Goal: Find specific page/section: Find specific page/section

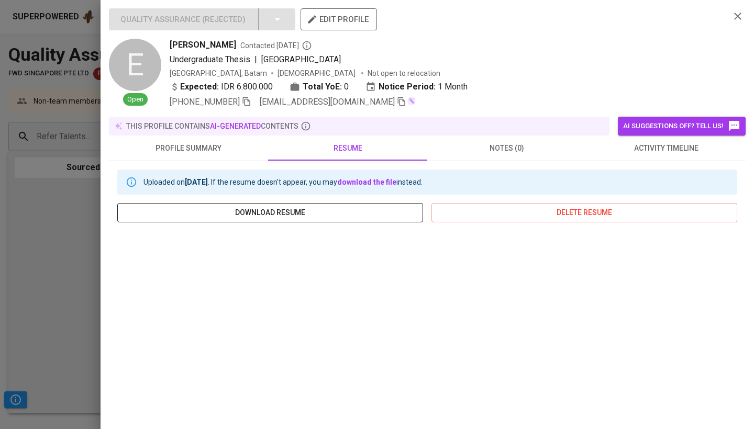
scroll to position [232, 0]
click at [31, 237] on div at bounding box center [377, 214] width 754 height 429
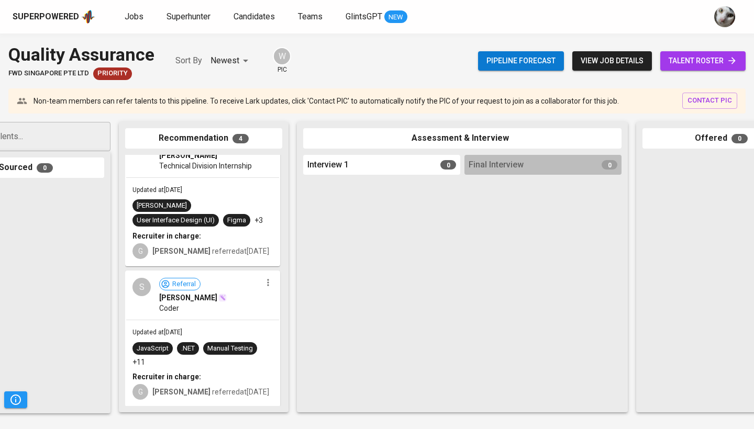
scroll to position [293, 0]
click at [194, 19] on span "Superhunter" at bounding box center [188, 17] width 44 height 10
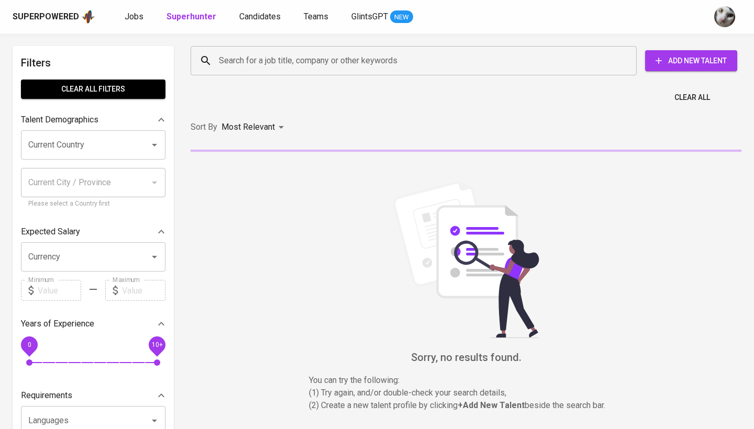
click at [220, 67] on input "Search for a job title, company or other keywords" at bounding box center [416, 61] width 400 height 20
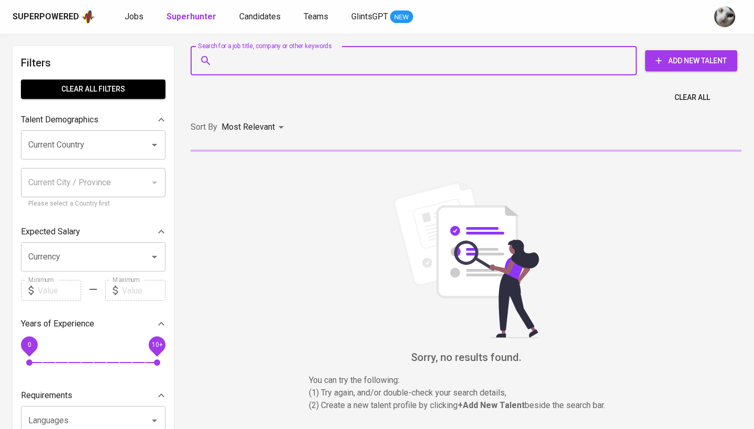
paste input "nathanael.jr.work@gmail.com"
type input "nathanael.jr.work@gmail.com"
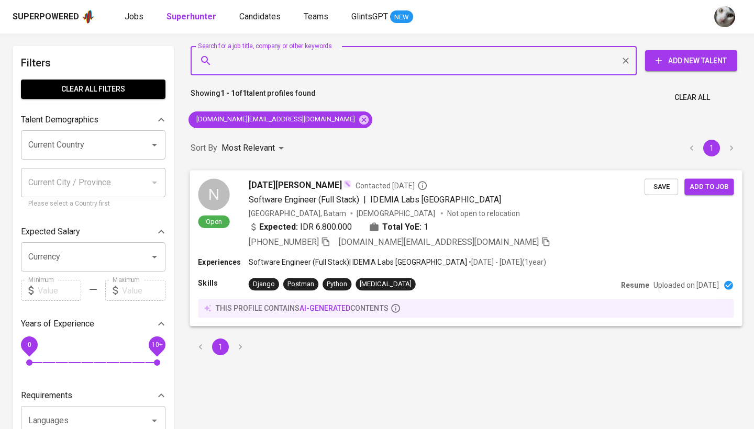
click at [514, 193] on div "Software Engineer (Full Stack) | IDEMIA Labs Indonesia" at bounding box center [447, 199] width 396 height 13
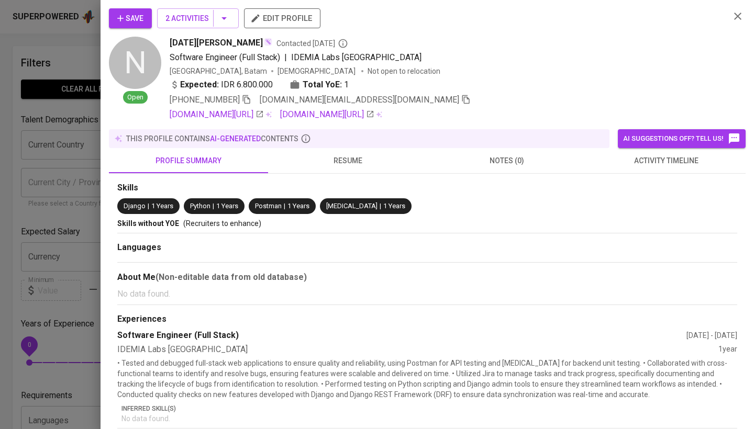
click at [590, 169] on button "activity timeline" at bounding box center [665, 160] width 159 height 25
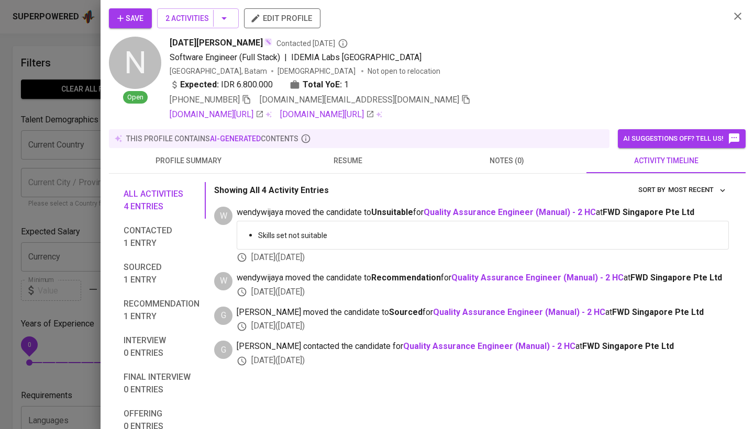
click at [32, 105] on div at bounding box center [377, 214] width 754 height 429
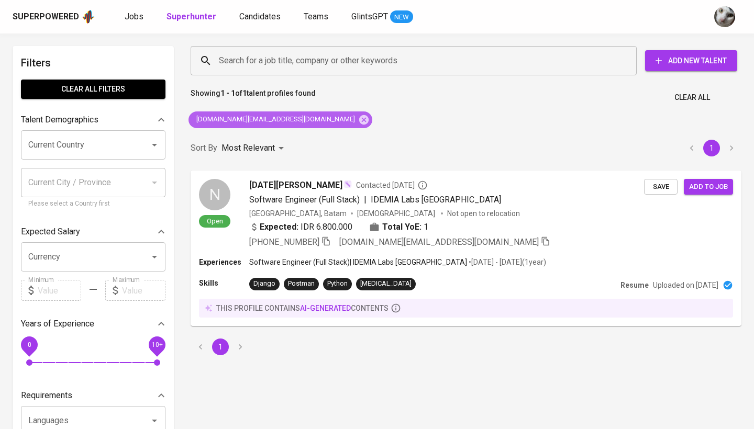
click at [359, 121] on icon at bounding box center [363, 119] width 9 height 9
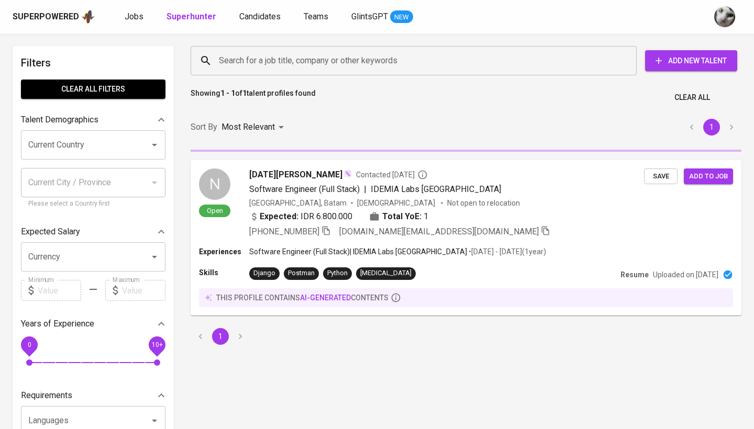
click at [323, 62] on input "Search for a job title, company or other keywords" at bounding box center [416, 61] width 400 height 20
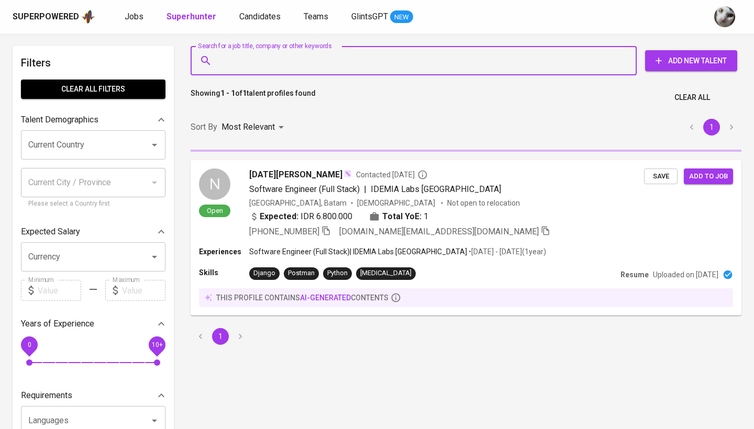
paste input "jjeshw@gmail.com"
type input "jjeshw@gmail.com"
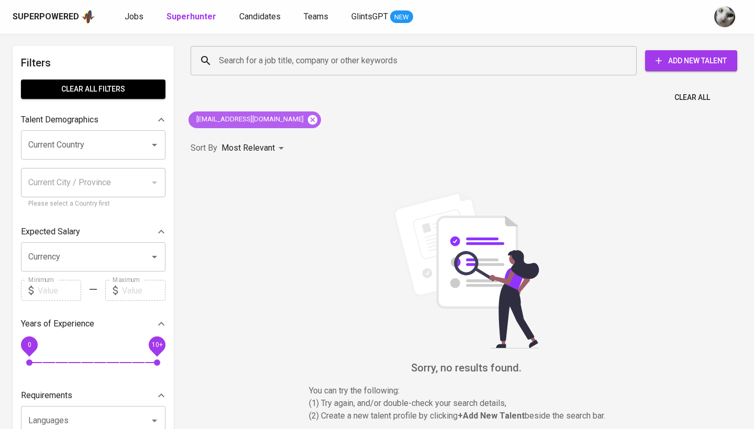
click at [307, 121] on icon at bounding box center [313, 120] width 12 height 12
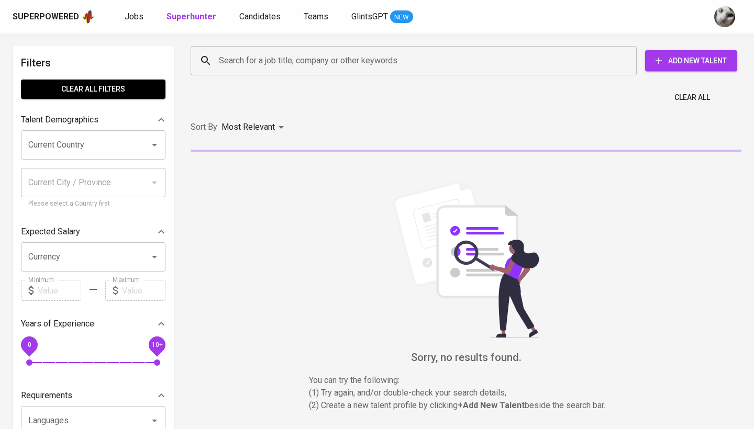
click at [289, 58] on input "Search for a job title, company or other keywords" at bounding box center [416, 61] width 400 height 20
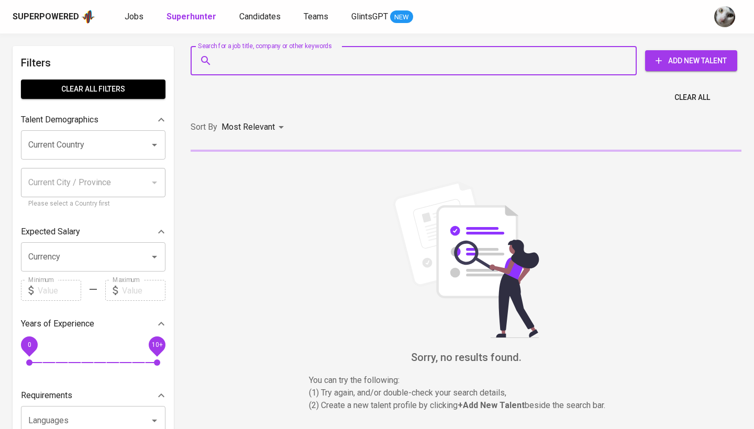
paste input "Kenzo Finneysim"
type input "Kenzo Finneysim"
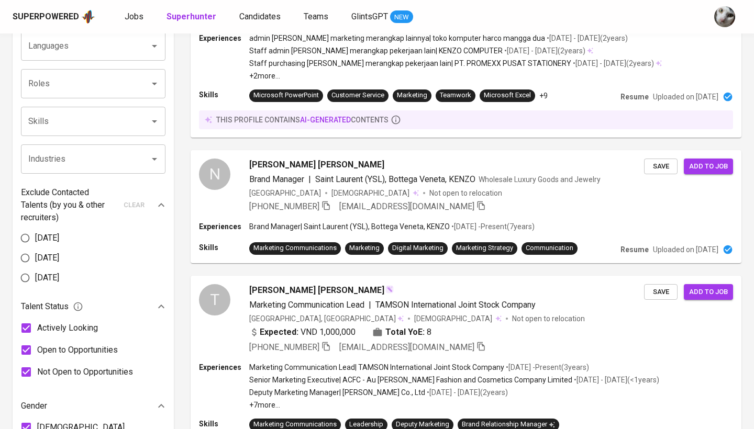
scroll to position [379, 0]
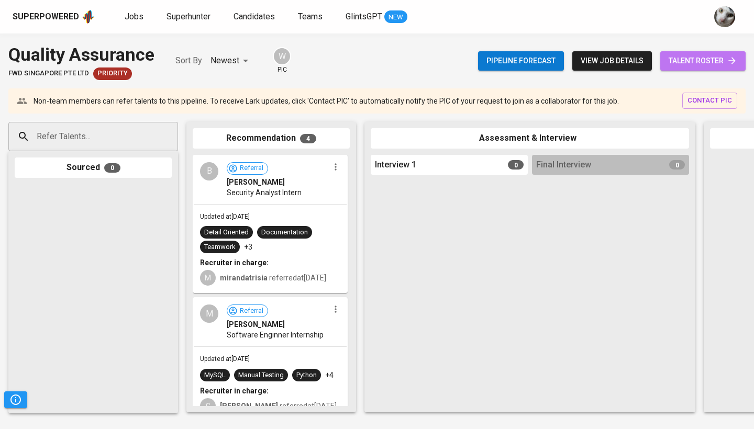
click at [685, 67] on link "talent roster" at bounding box center [702, 60] width 85 height 19
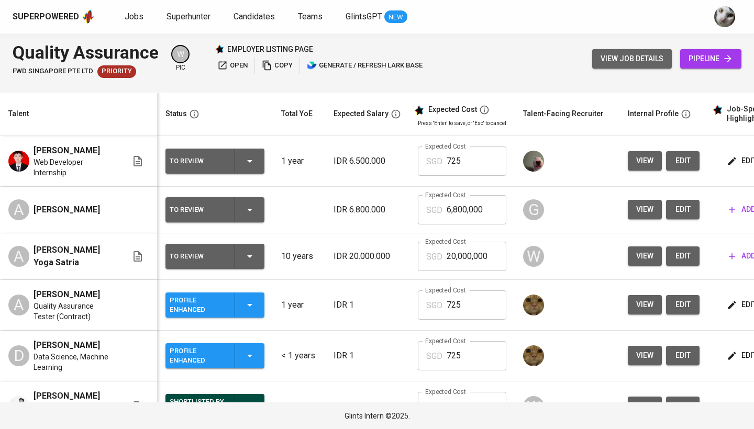
click at [602, 61] on span "view job details" at bounding box center [631, 58] width 63 height 13
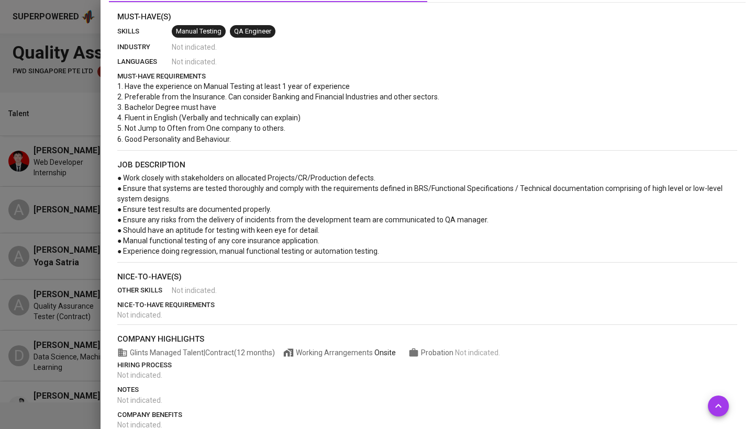
scroll to position [257, 0]
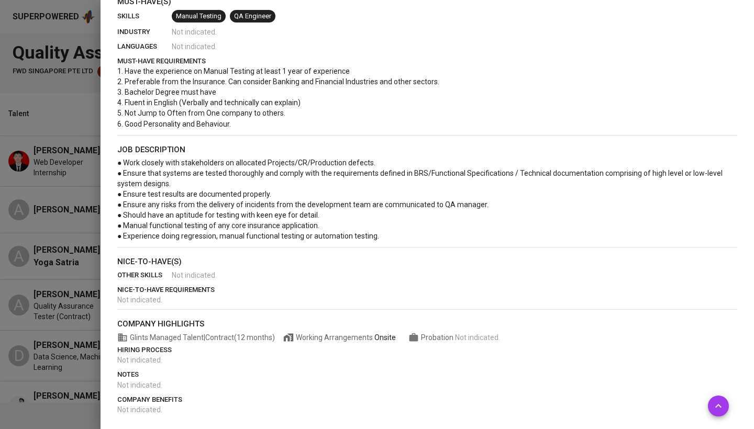
click at [81, 314] on div at bounding box center [377, 214] width 754 height 429
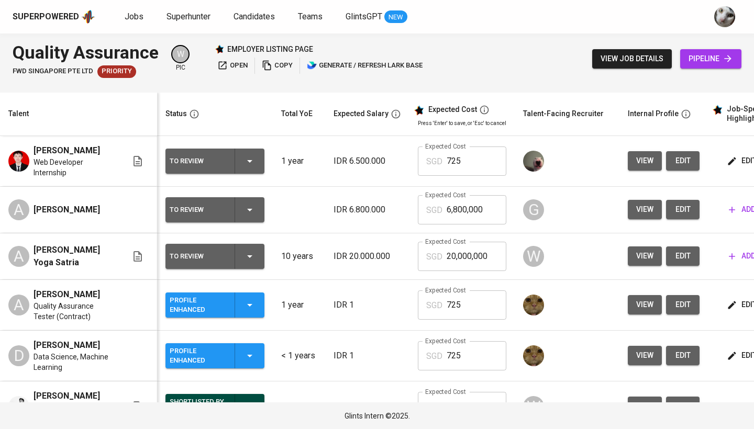
drag, startPoint x: 71, startPoint y: 271, endPoint x: 668, endPoint y: 88, distance: 624.0
click at [71, 271] on td "A [PERSON_NAME] Yoga Satria" at bounding box center [78, 256] width 157 height 47
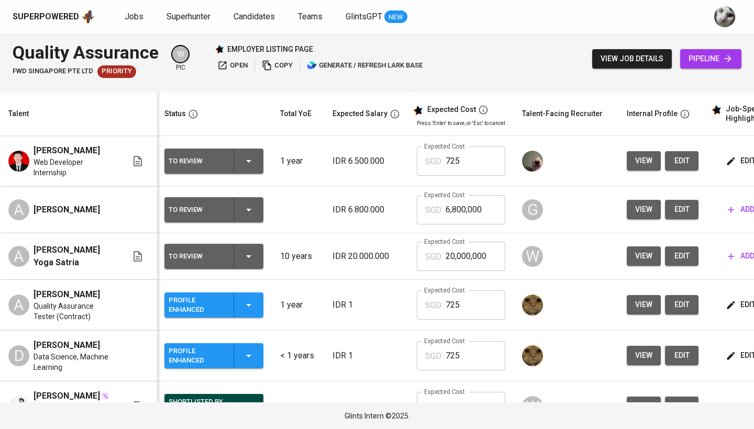
scroll to position [0, 1]
